Goal: Find specific page/section: Find specific page/section

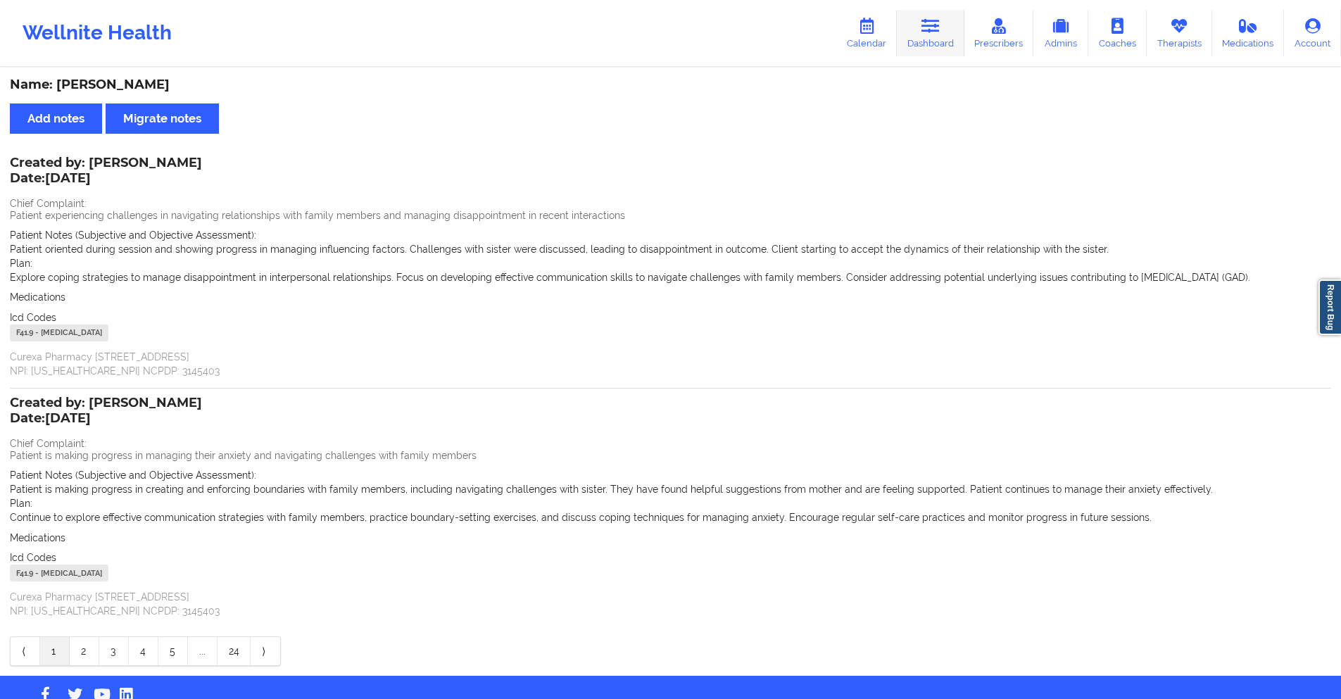
click at [930, 19] on icon at bounding box center [931, 25] width 18 height 15
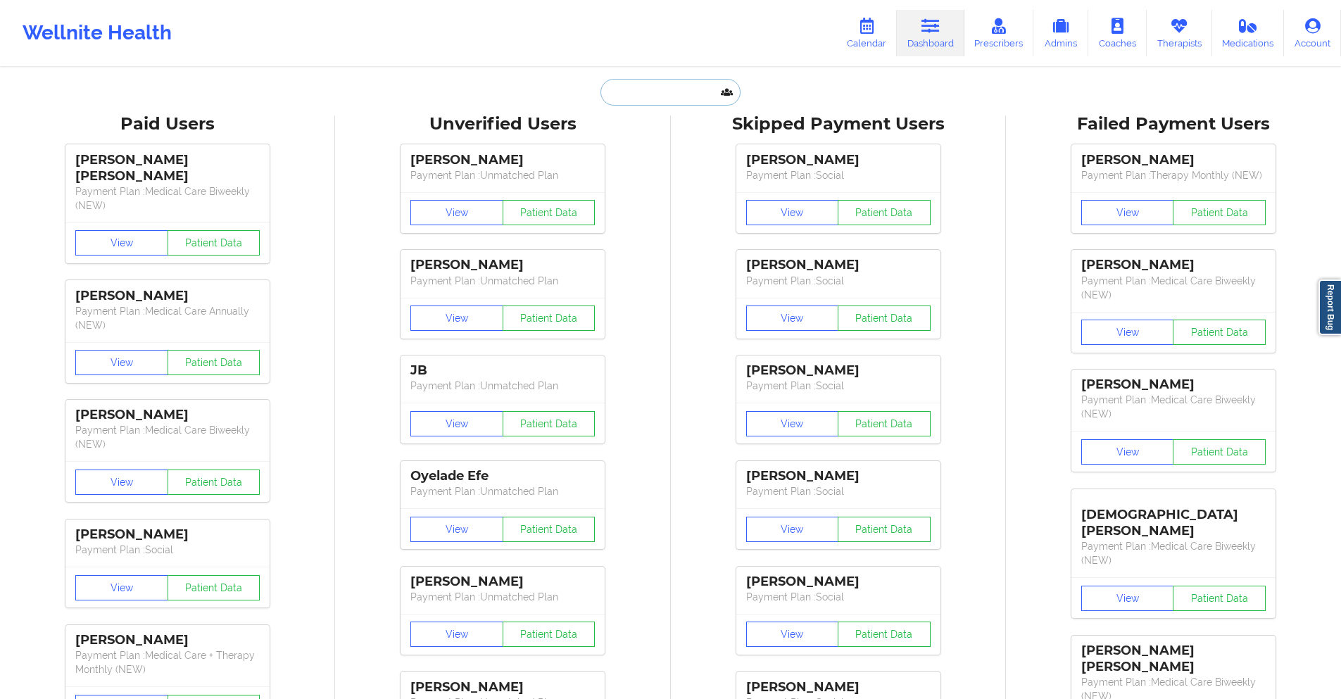
click at [678, 93] on input "text" at bounding box center [670, 92] width 139 height 27
drag, startPoint x: 678, startPoint y: 93, endPoint x: 638, endPoint y: 86, distance: 40.8
click at [638, 86] on input "text" at bounding box center [670, 92] width 139 height 27
paste input "[PERSON_NAME]"
type input "[PERSON_NAME]"
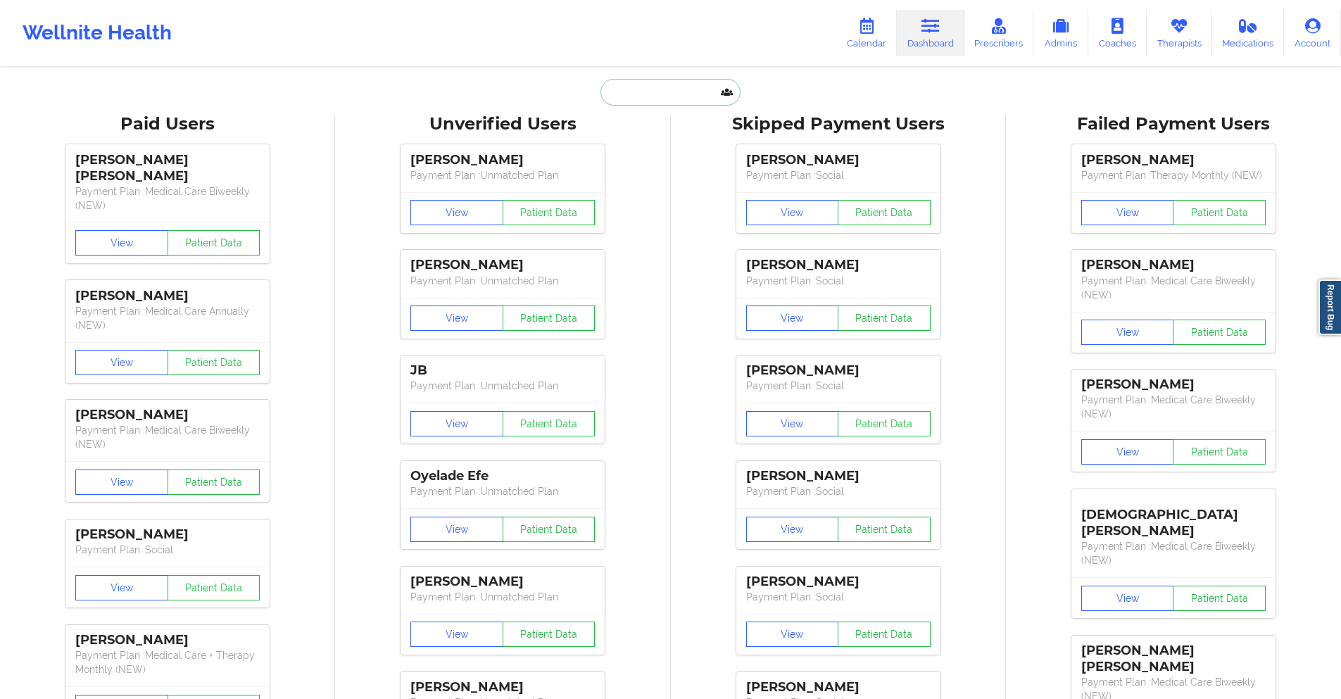
paste input "[EMAIL_ADDRESS][DOMAIN_NAME]"
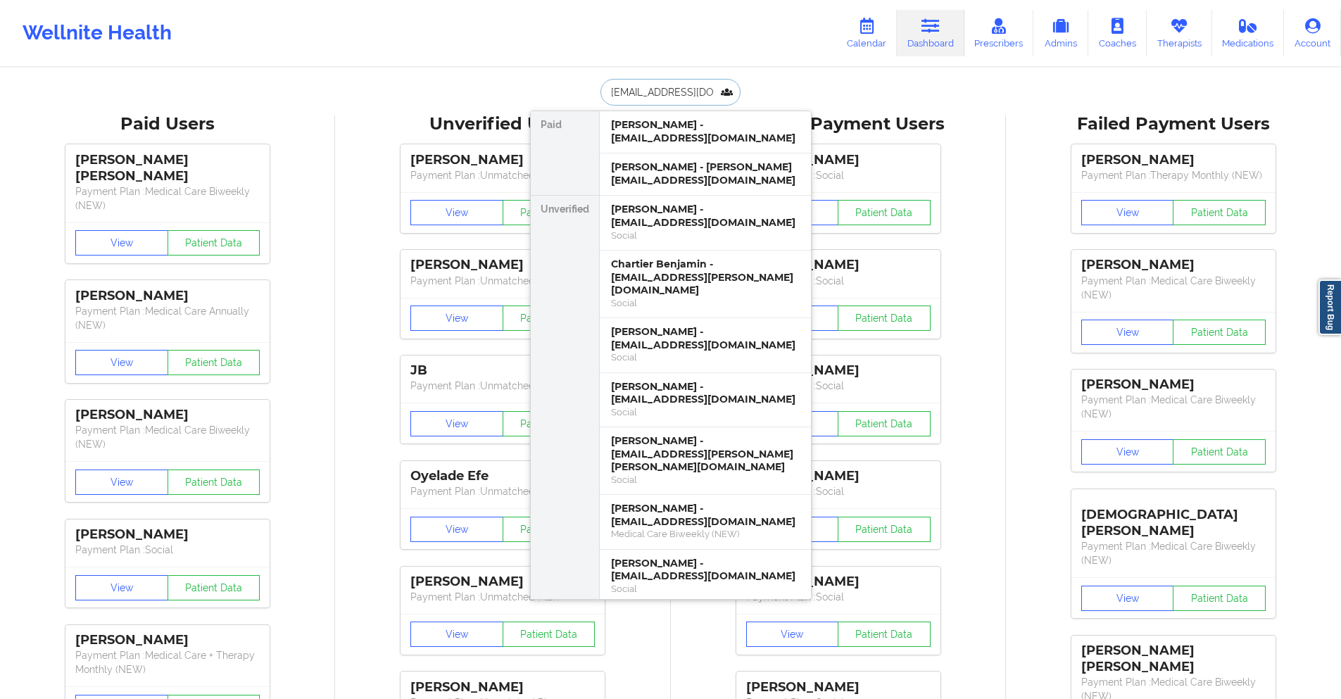
scroll to position [0, 12]
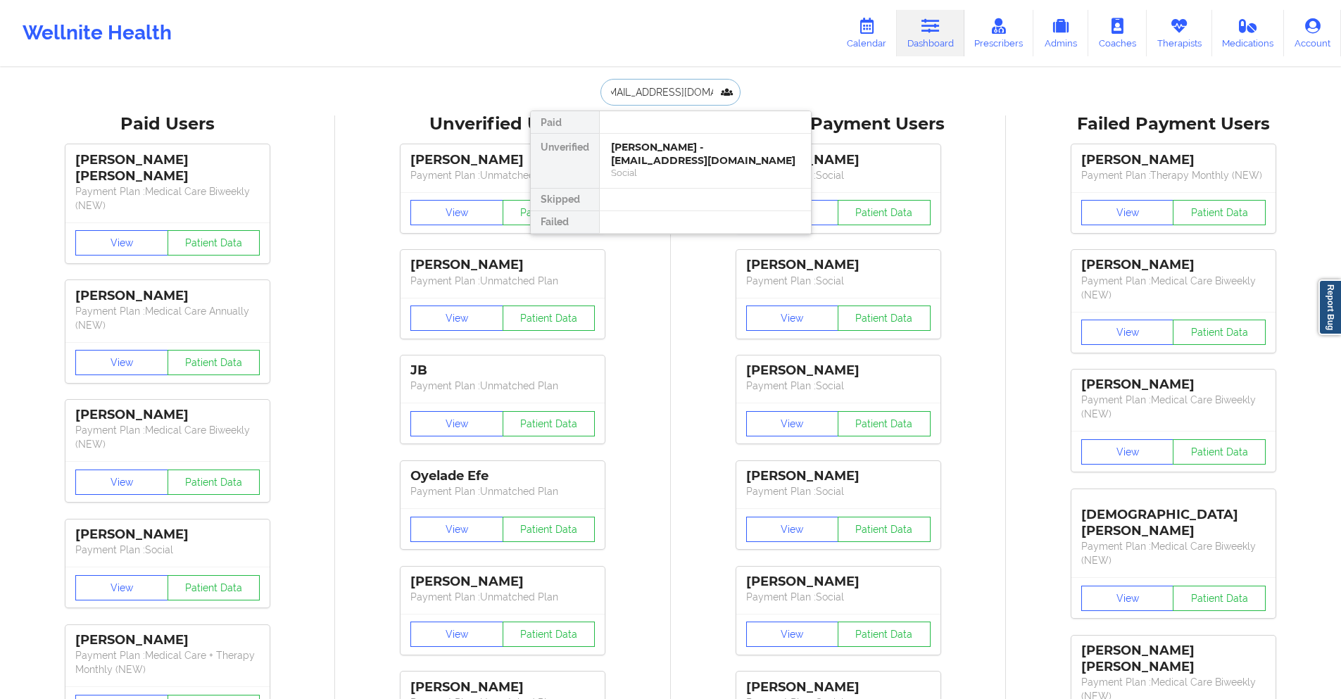
paste input "[EMAIL_ADDRESS][DOMAIN_NAME]"
type input "[EMAIL_ADDRESS]@[DOMAIN_NAME]"
click at [661, 161] on div "[PERSON_NAME] - [EMAIL_ADDRESS][DOMAIN_NAME]" at bounding box center [705, 154] width 189 height 26
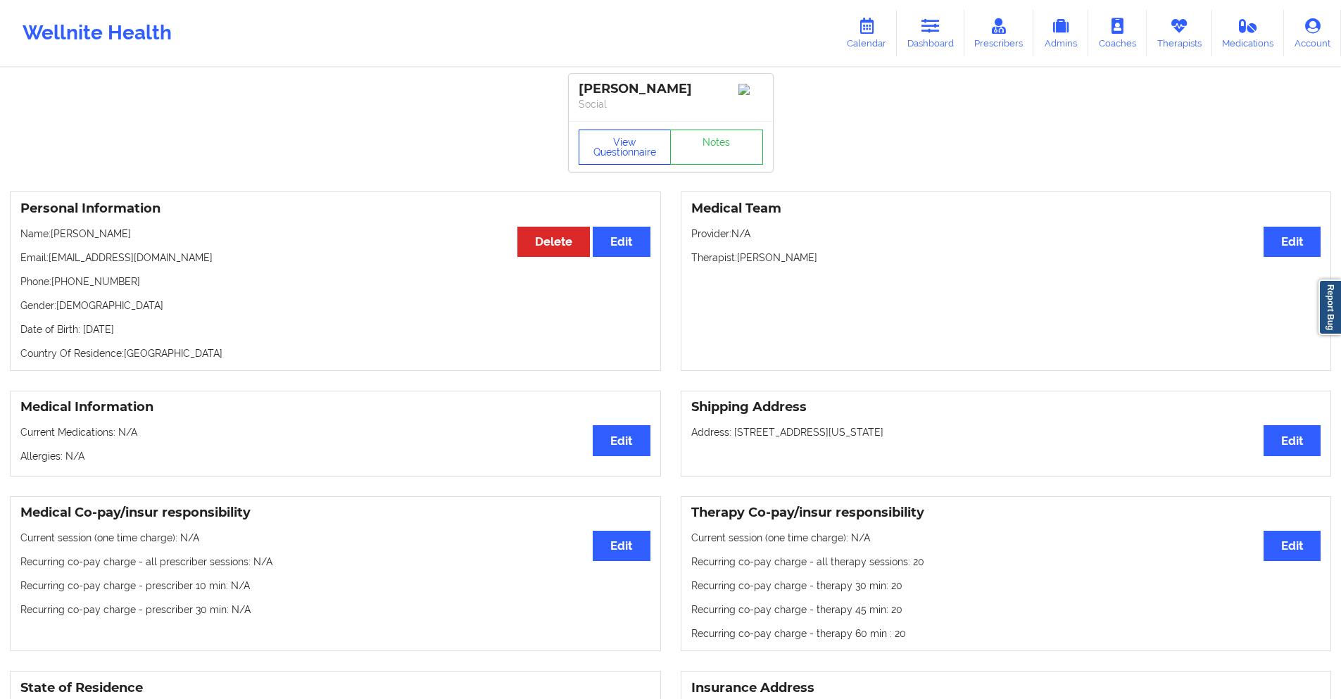
click at [623, 143] on button "View Questionnaire" at bounding box center [625, 147] width 93 height 35
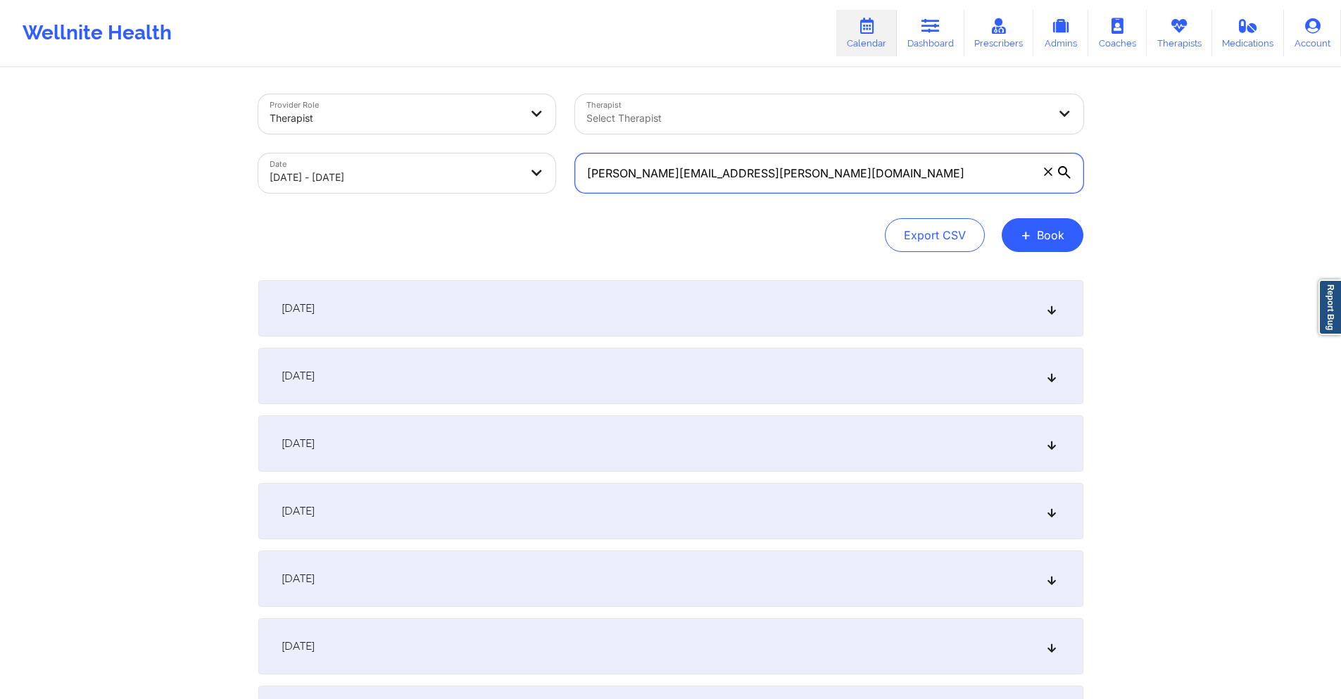
click at [717, 166] on input "Rogers.pimenta@gmail.com" at bounding box center [829, 173] width 508 height 39
drag, startPoint x: 717, startPoint y: 166, endPoint x: 689, endPoint y: 194, distance: 38.8
click at [689, 194] on div "Rogers.pimenta@gmail.com" at bounding box center [829, 173] width 528 height 59
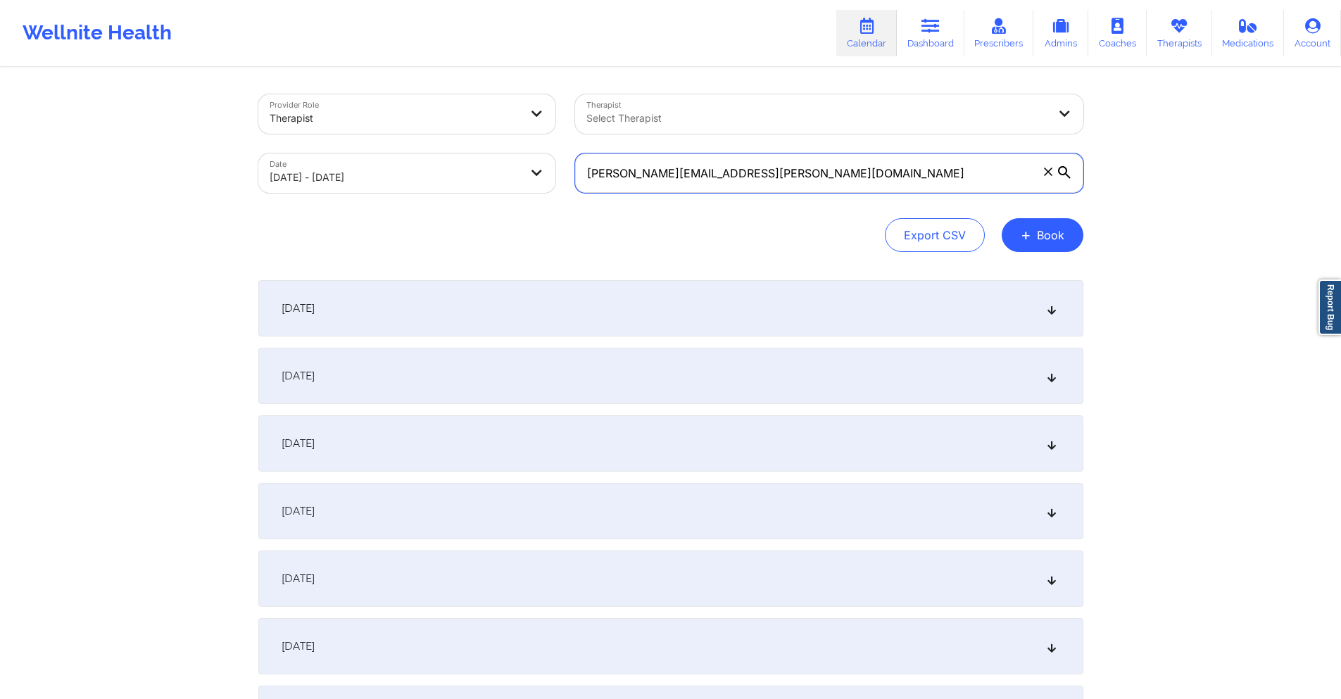
click at [686, 187] on input "Rogers.pimenta@gmail.com" at bounding box center [829, 173] width 508 height 39
click at [686, 185] on input "Rogers.pimenta@gmail.com" at bounding box center [829, 173] width 508 height 39
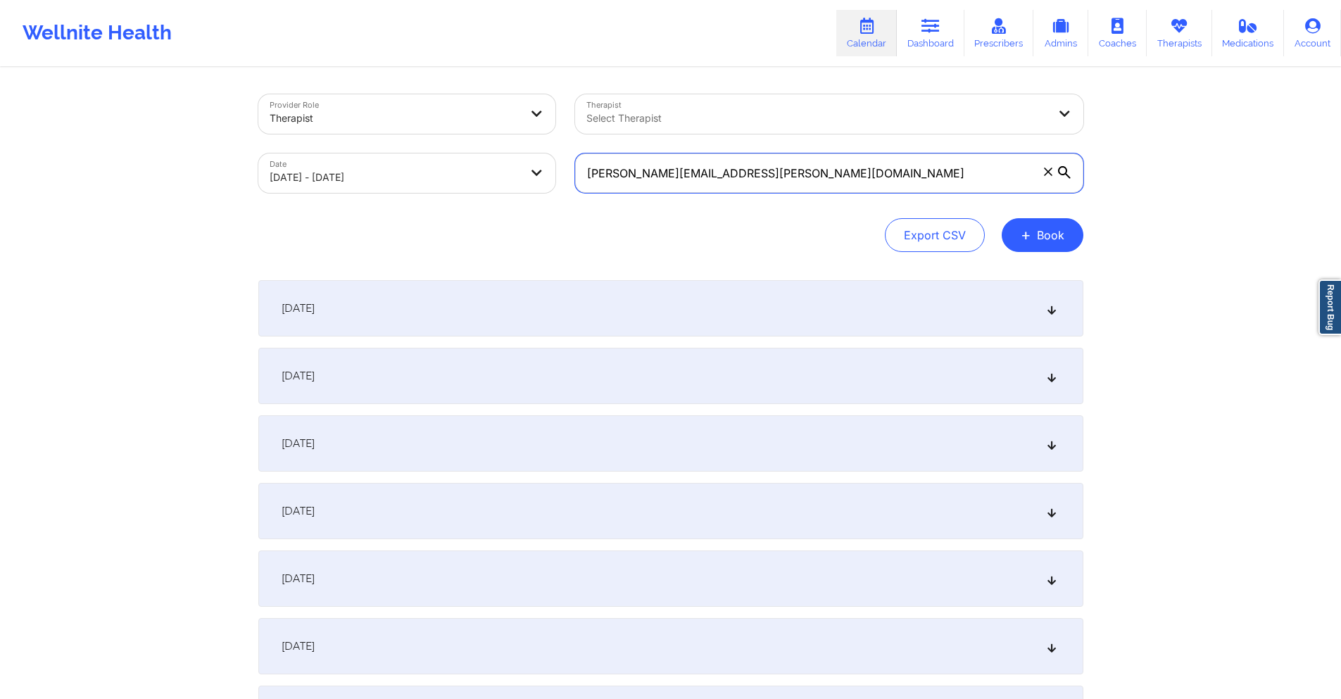
paste input "asimbenjamin@yahoo"
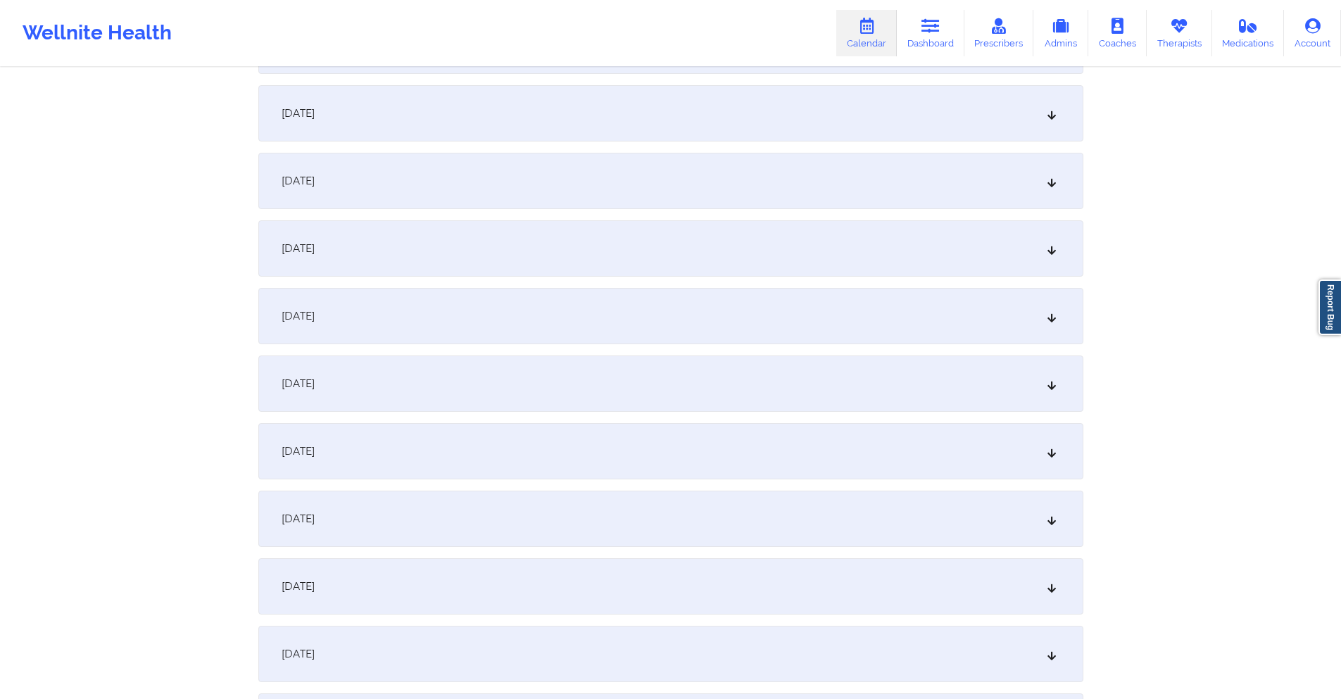
scroll to position [2113, 0]
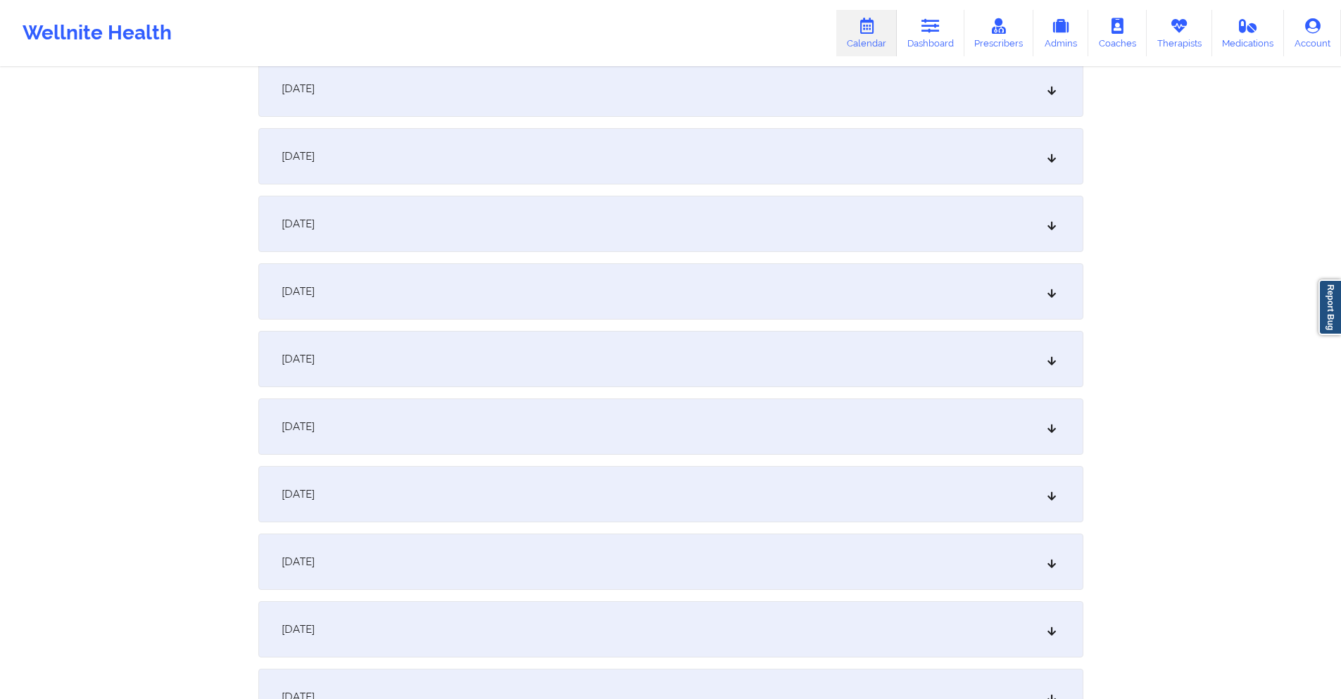
click at [591, 226] on div "October 1, 2025" at bounding box center [670, 224] width 825 height 56
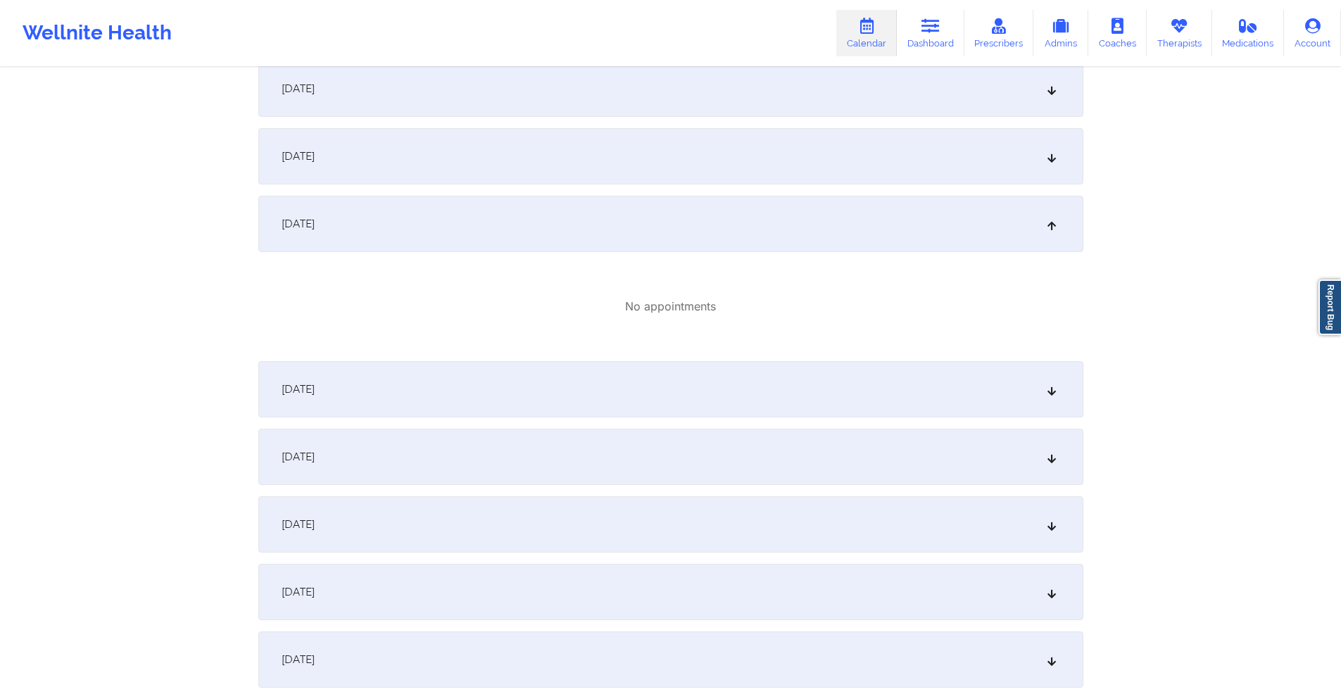
click at [584, 391] on div "October 2, 2025" at bounding box center [670, 389] width 825 height 56
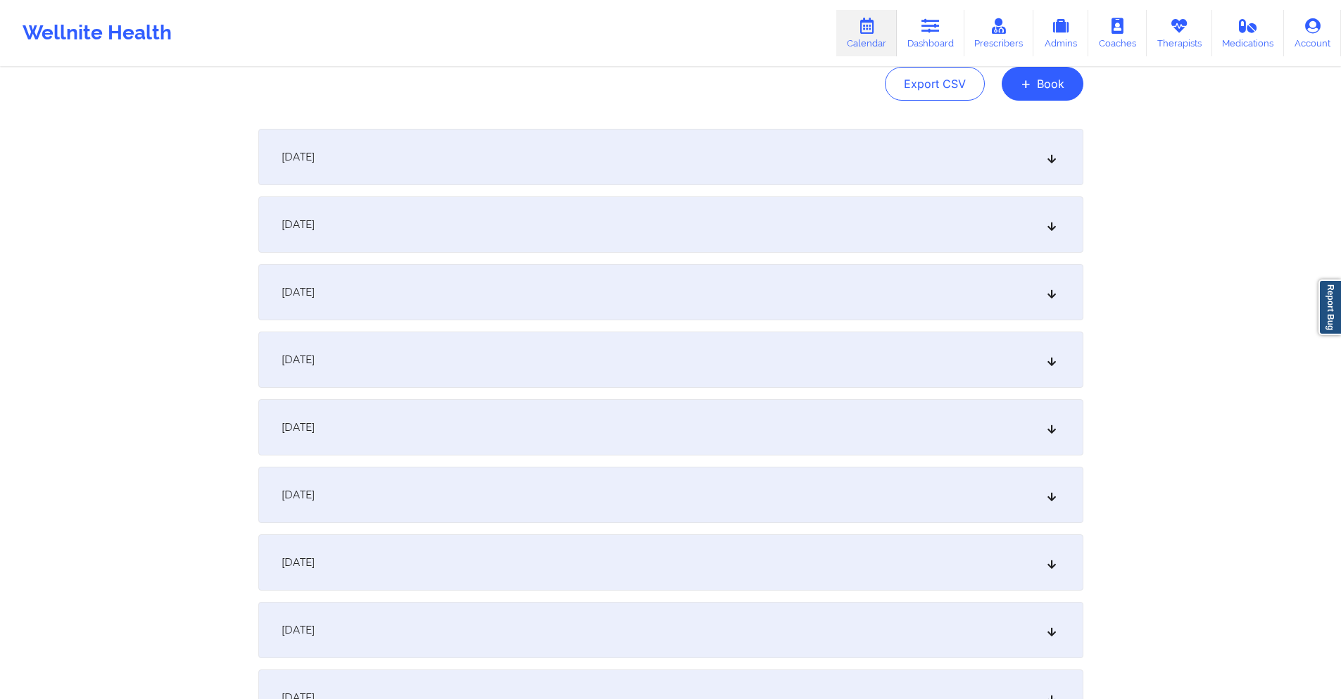
scroll to position [0, 0]
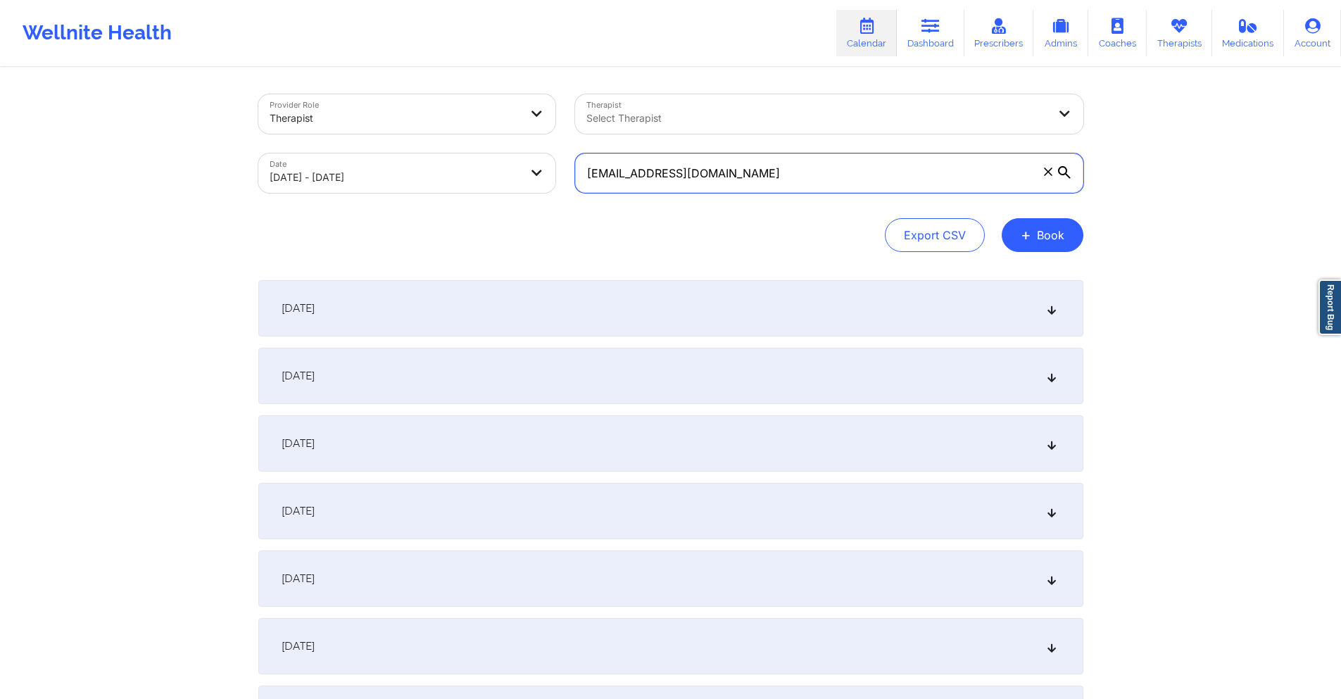
click at [834, 182] on input "[EMAIL_ADDRESS][DOMAIN_NAME]" at bounding box center [829, 173] width 508 height 39
paste input "jessicawilson.prosperity@gmail"
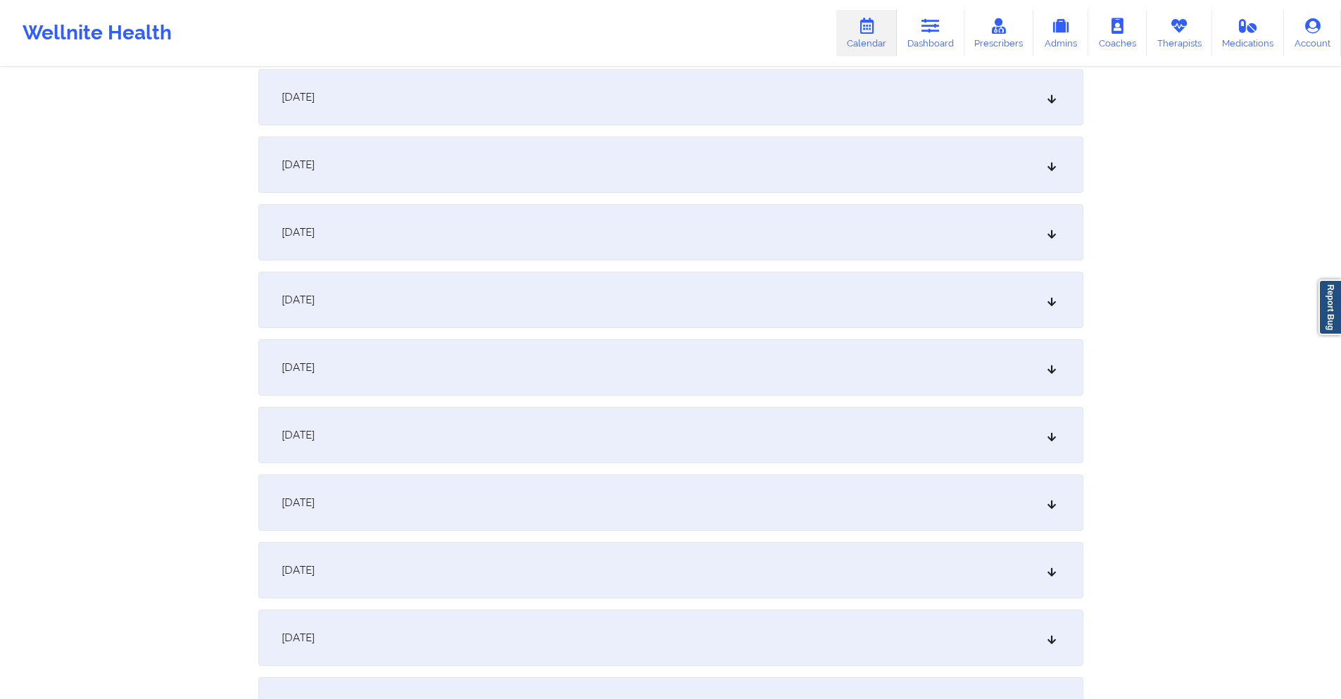
scroll to position [1972, 0]
click at [561, 362] on div "October 1, 2025" at bounding box center [670, 365] width 825 height 56
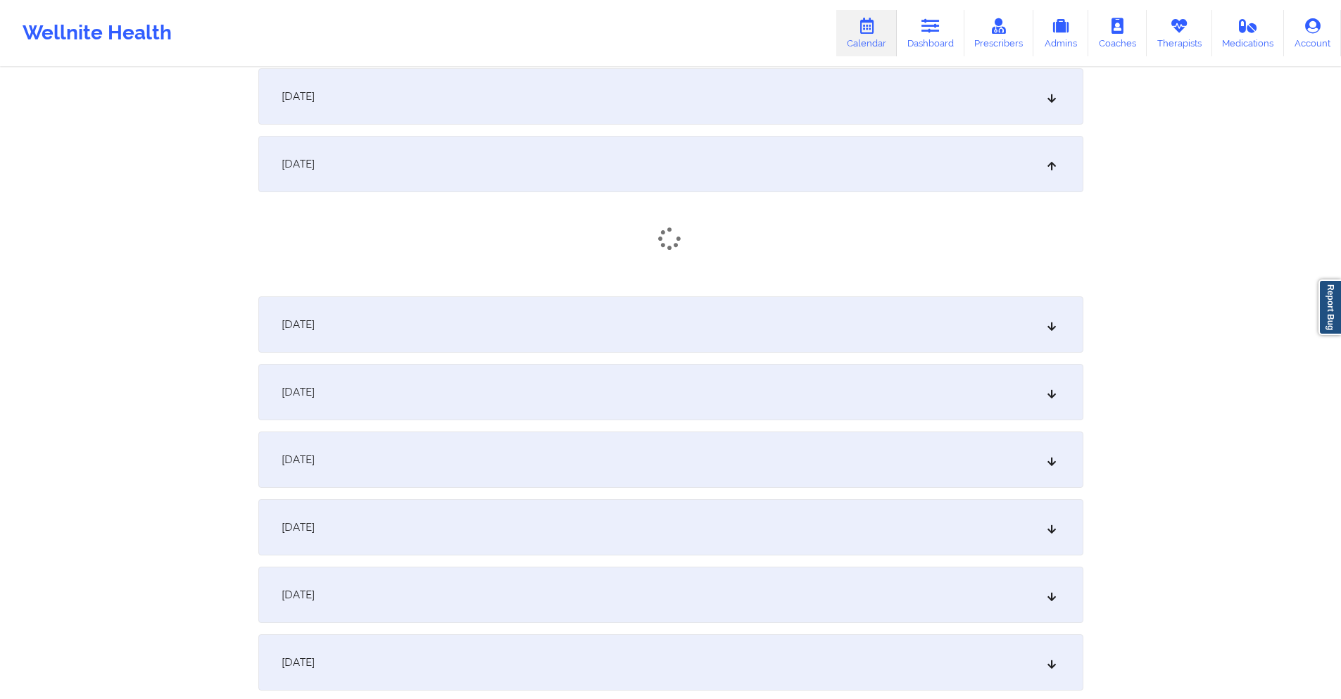
scroll to position [2183, 0]
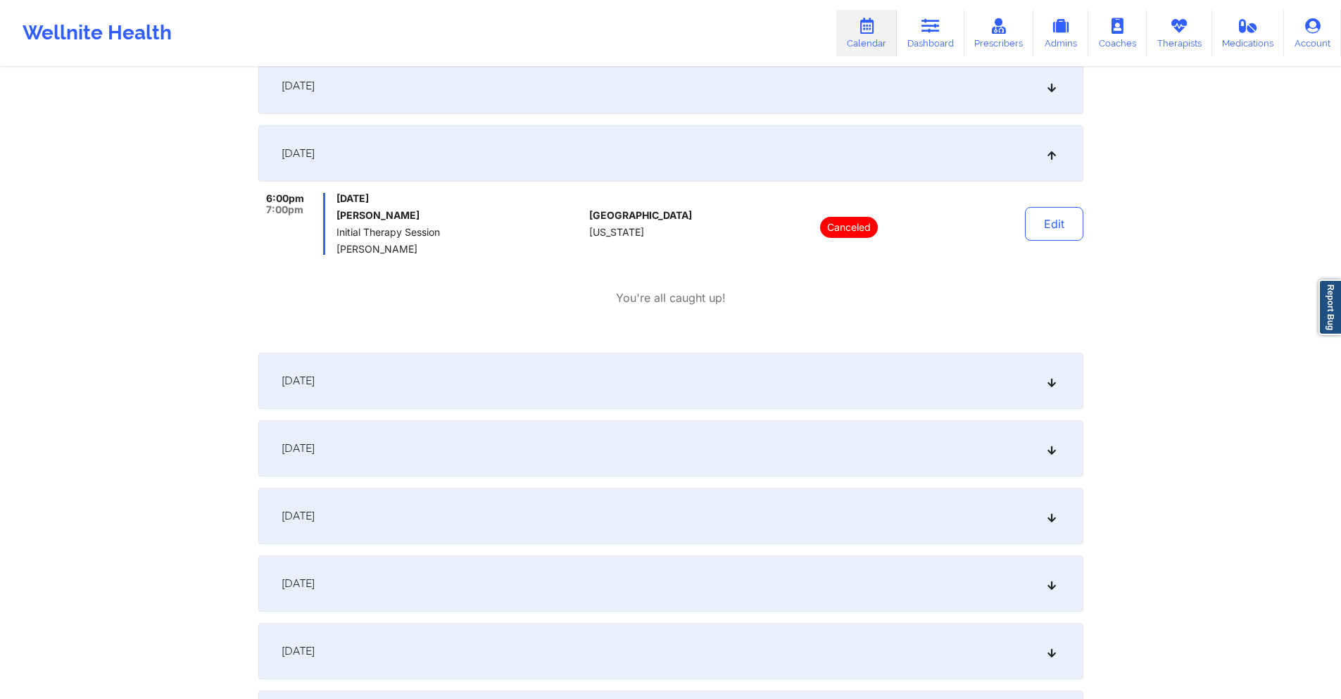
click at [567, 377] on div "October 2, 2025" at bounding box center [670, 381] width 825 height 56
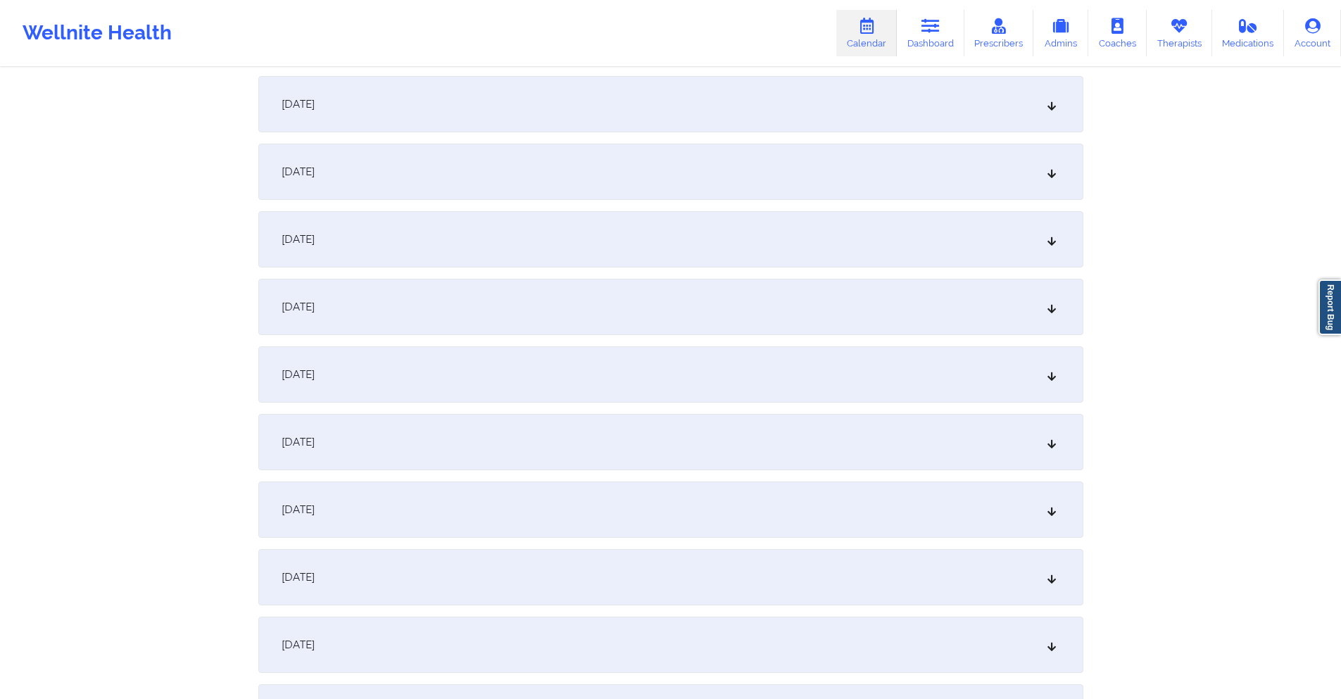
scroll to position [0, 0]
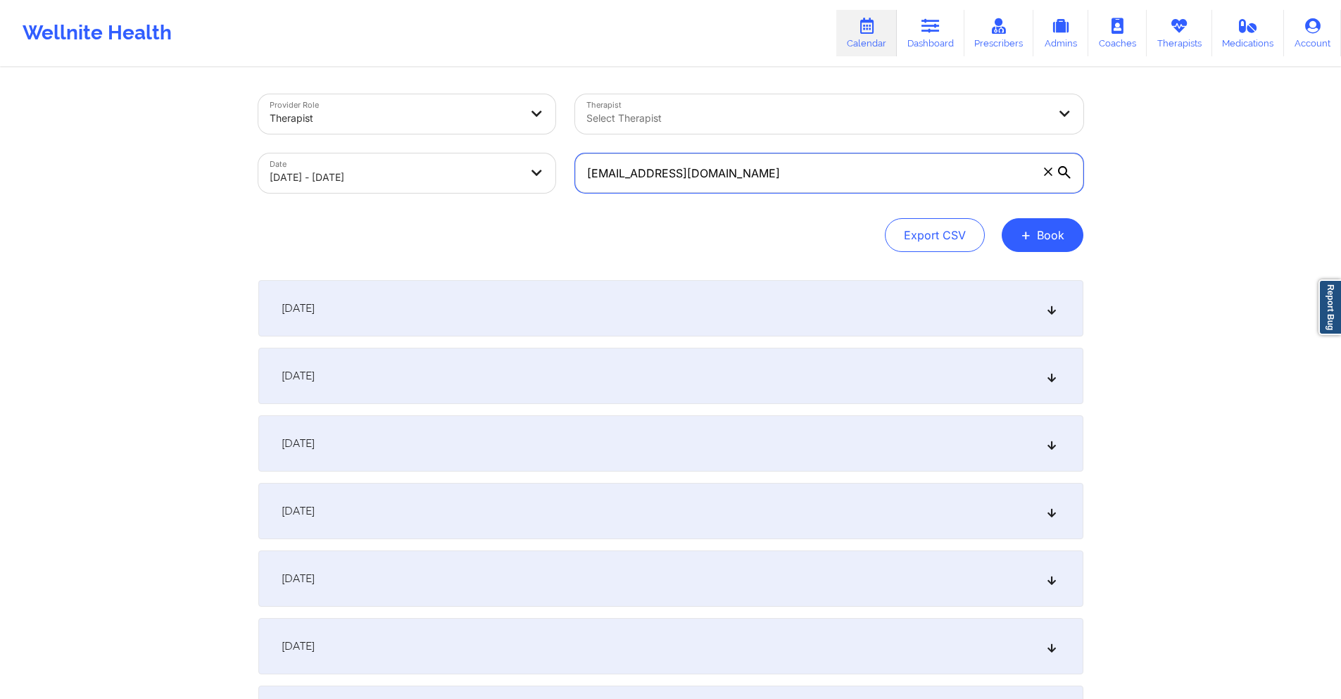
click at [740, 171] on input "jessicawilson.prosperity@gmail.com" at bounding box center [829, 173] width 508 height 39
paste input "floryrochelle"
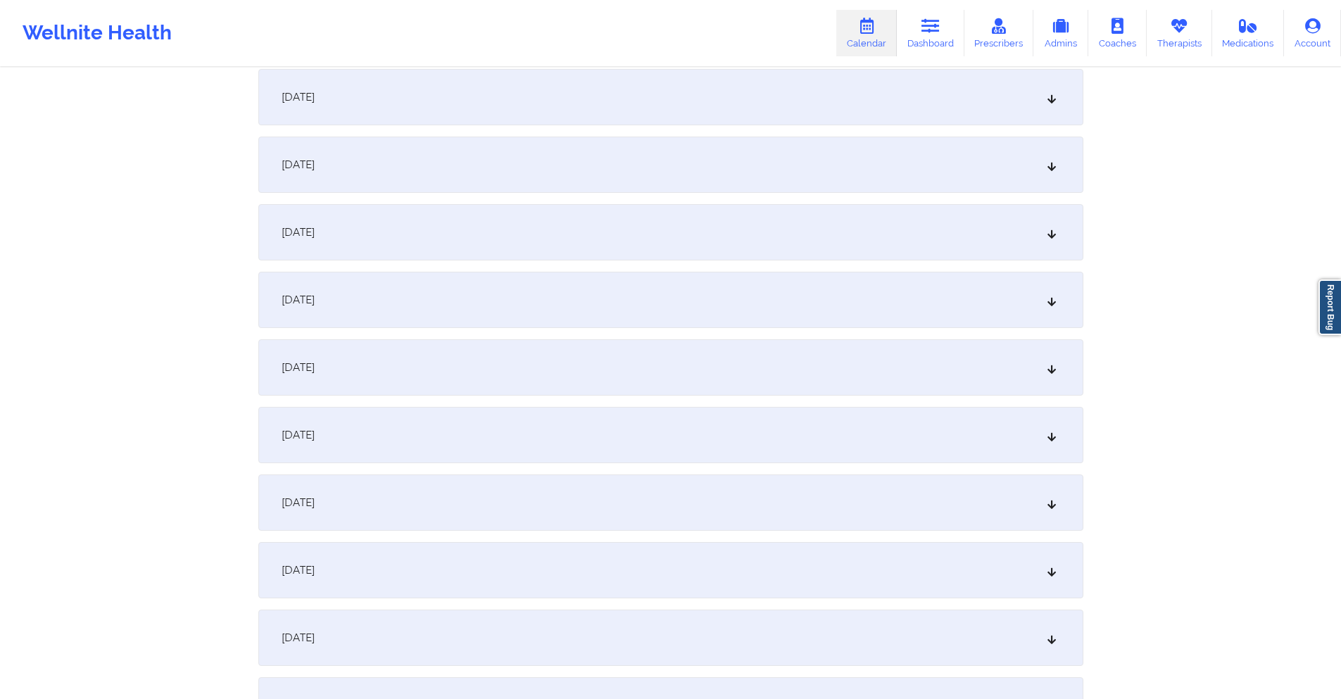
scroll to position [2253, 0]
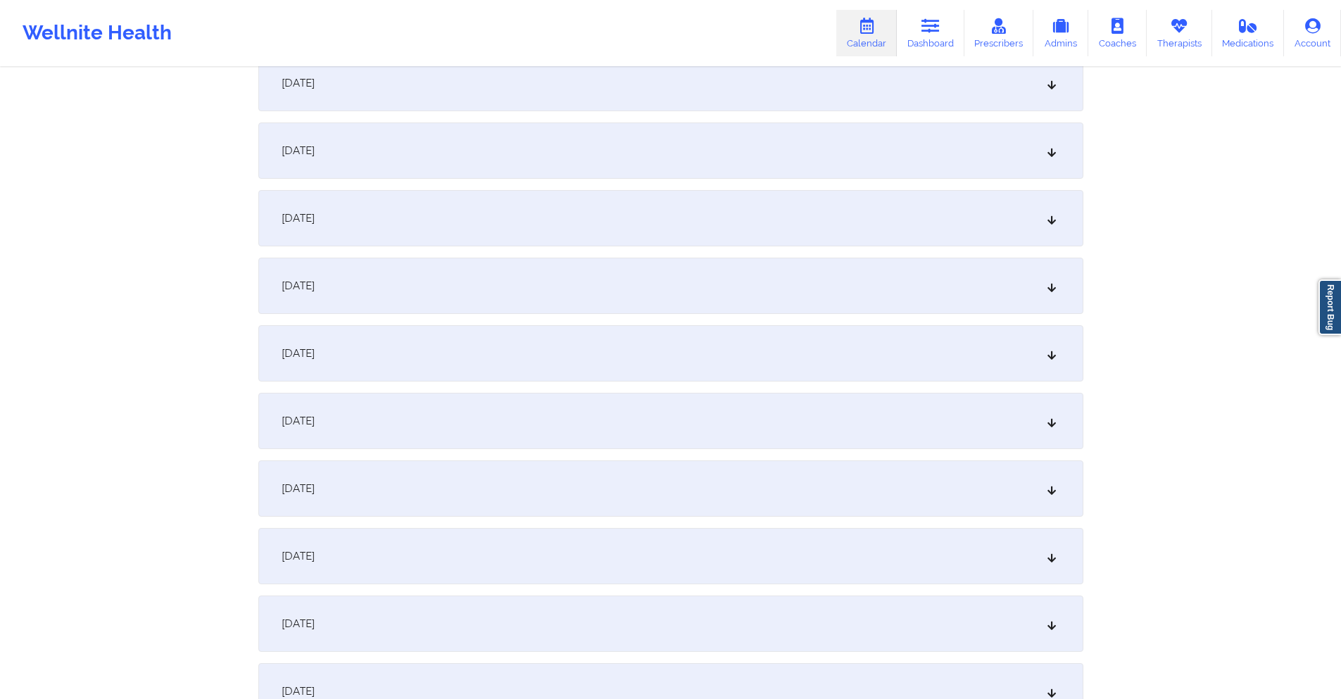
type input "floryrochelle@gmail.com"
click at [551, 142] on div "October 2, 2025" at bounding box center [670, 151] width 825 height 56
